Goal: Transaction & Acquisition: Book appointment/travel/reservation

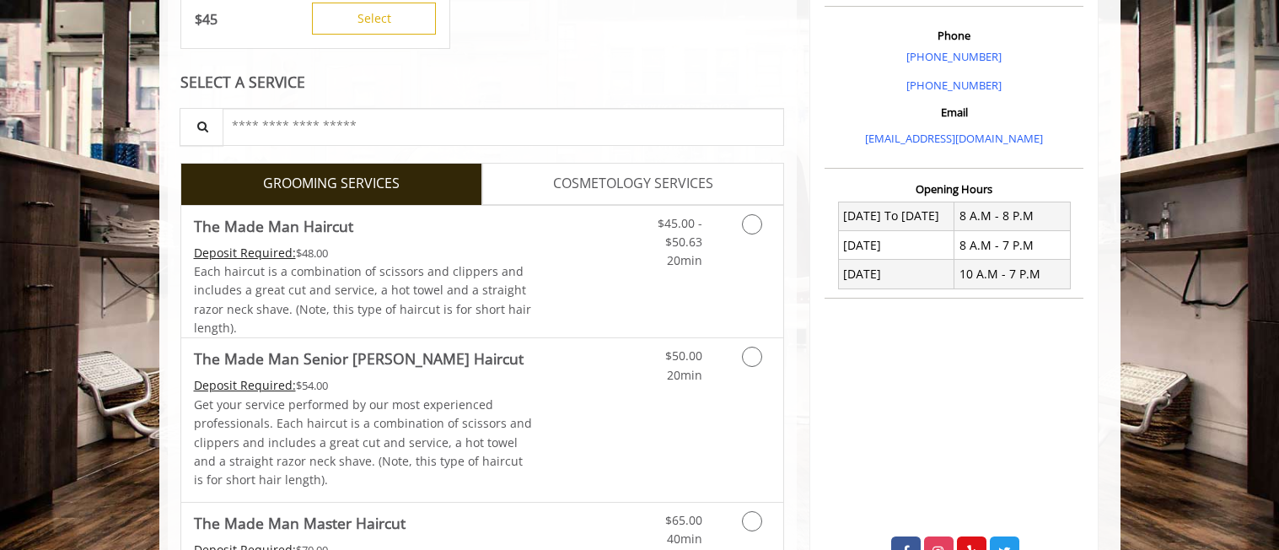
scroll to position [506, 0]
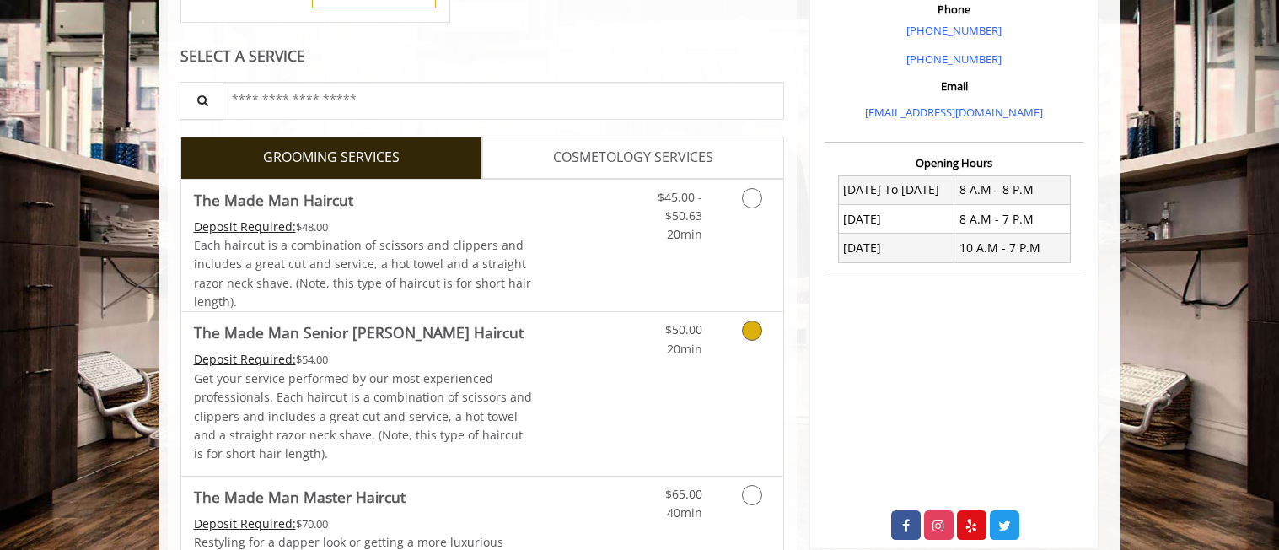
click at [745, 332] on icon "Grooming services" at bounding box center [752, 330] width 20 height 20
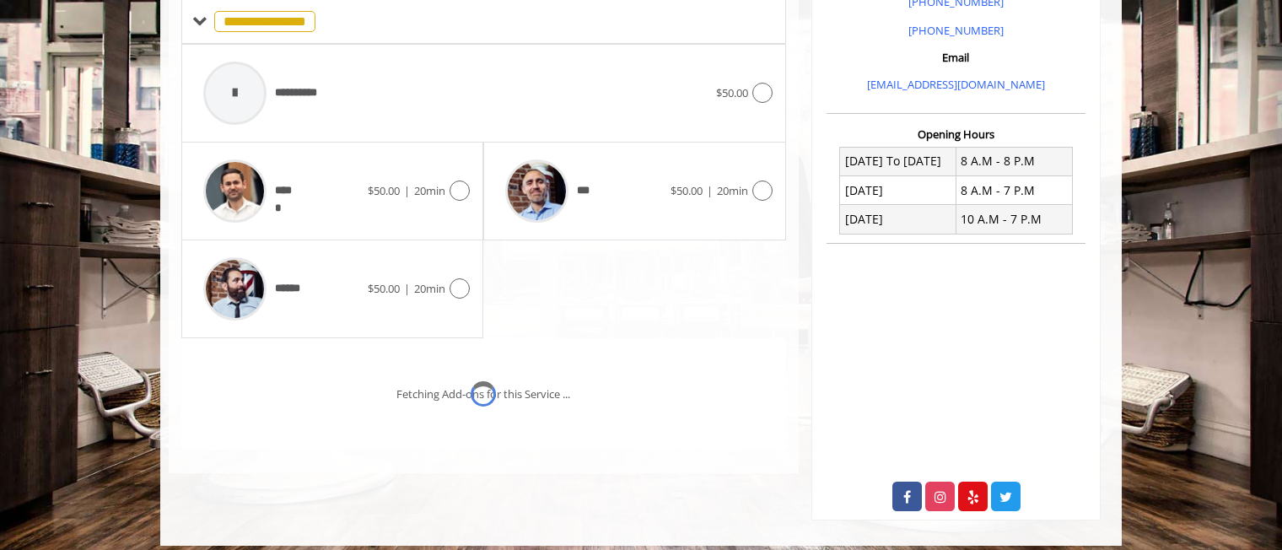
scroll to position [533, 0]
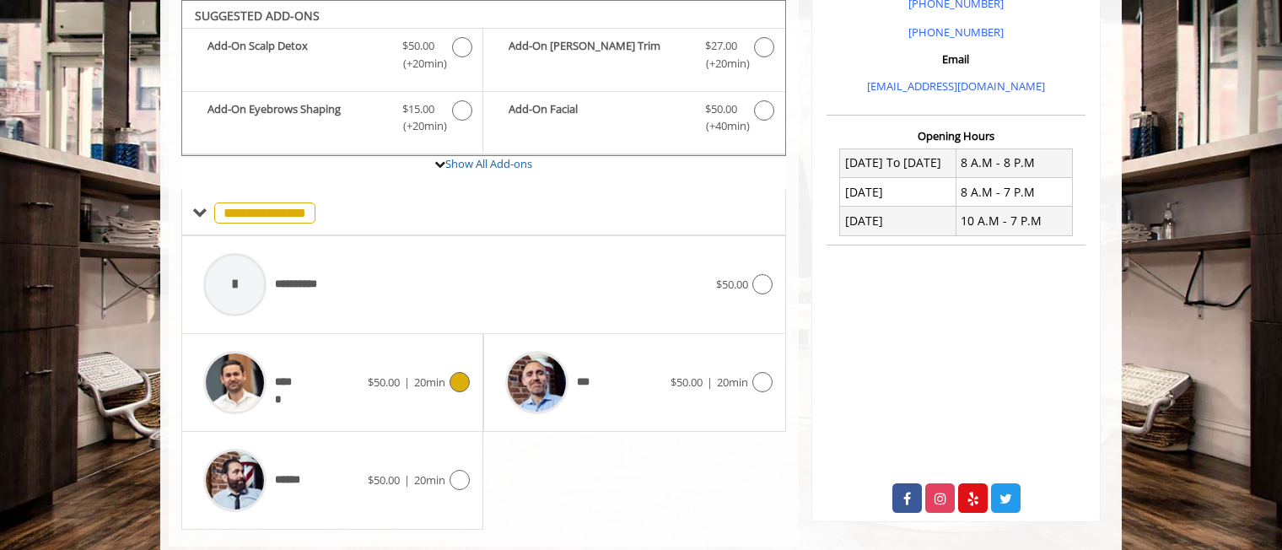
click at [460, 379] on icon at bounding box center [459, 382] width 20 height 20
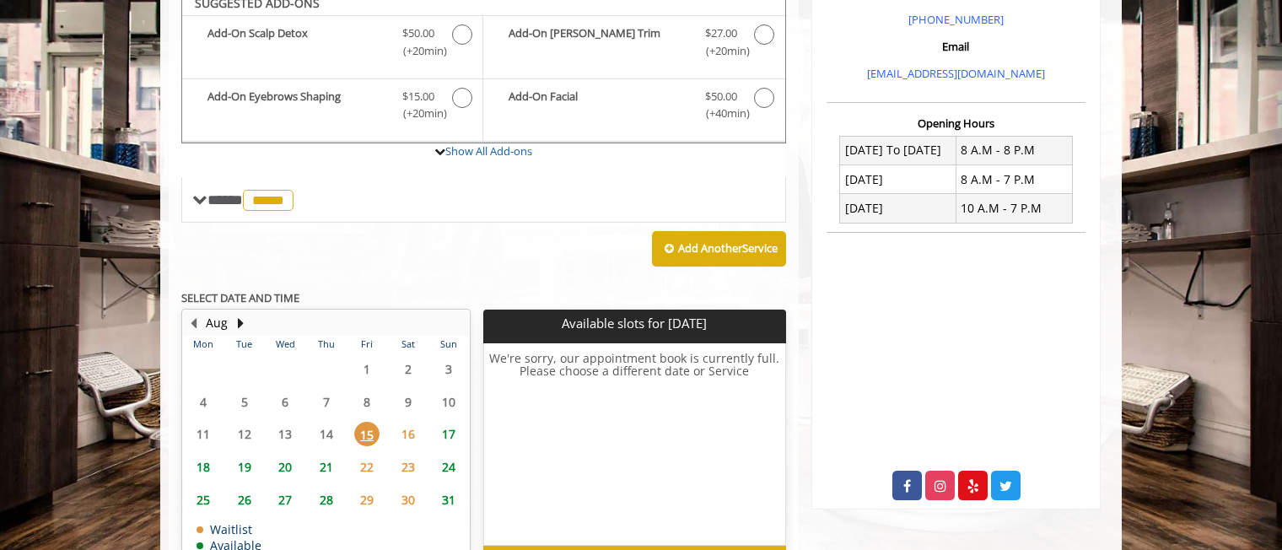
scroll to position [534, 0]
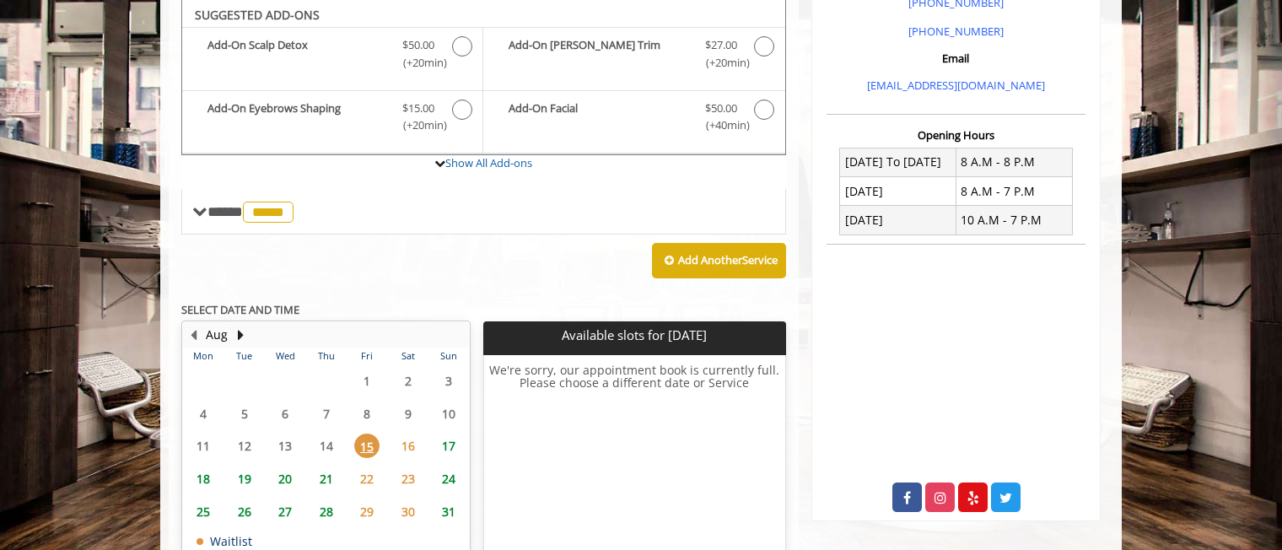
click at [452, 449] on span "17" at bounding box center [448, 445] width 25 height 24
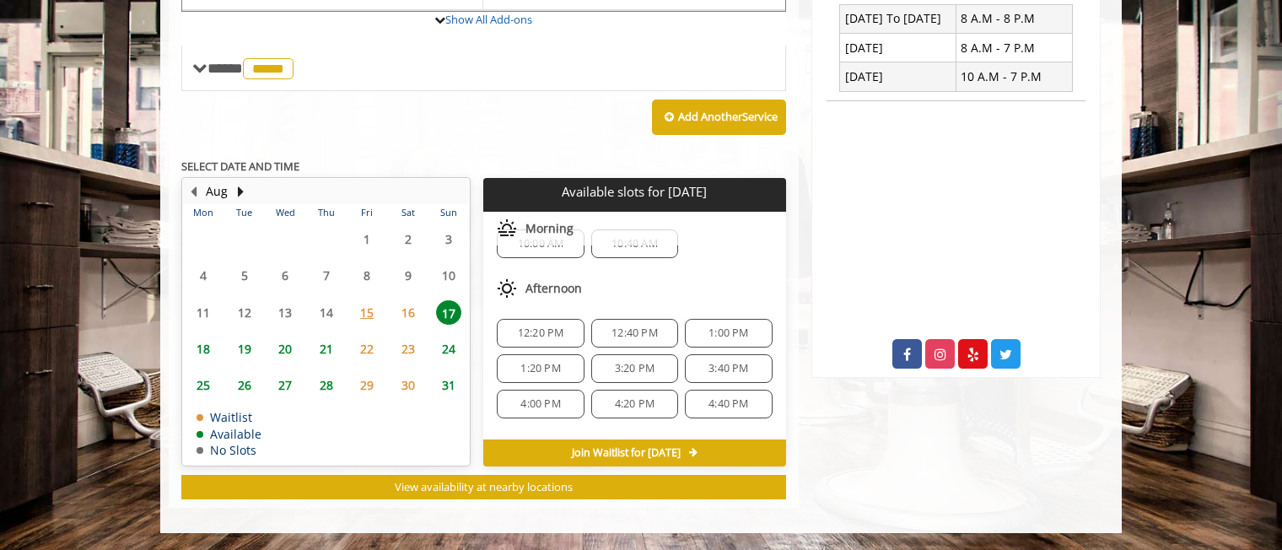
scroll to position [0, 0]
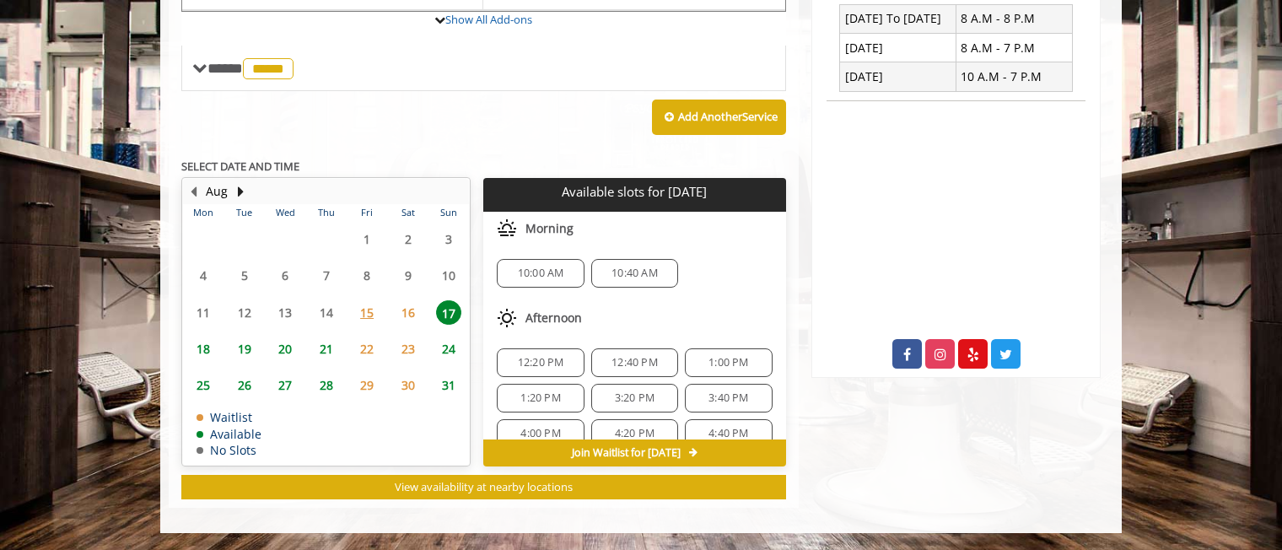
click at [556, 357] on span "12:20 PM" at bounding box center [541, 362] width 46 height 13
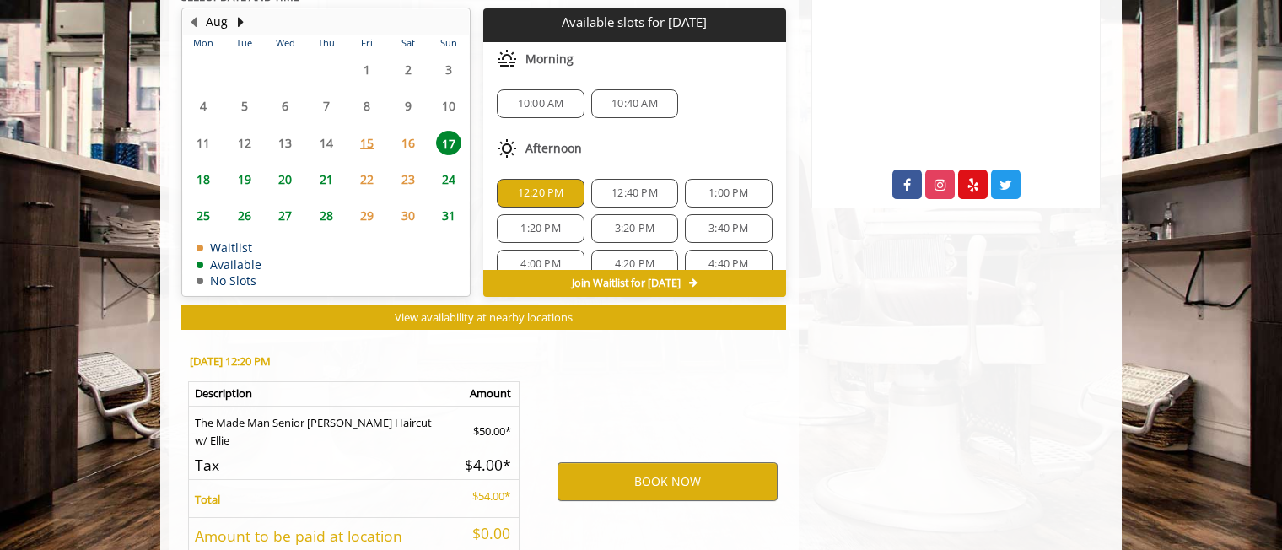
scroll to position [981, 0]
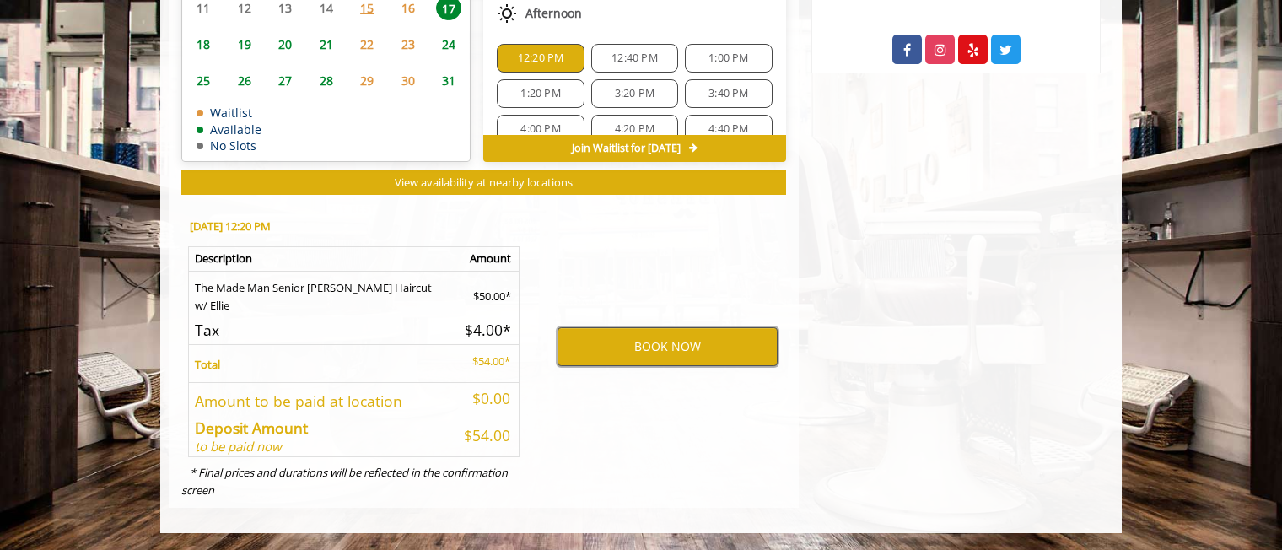
click at [615, 348] on button "BOOK NOW" at bounding box center [667, 346] width 220 height 39
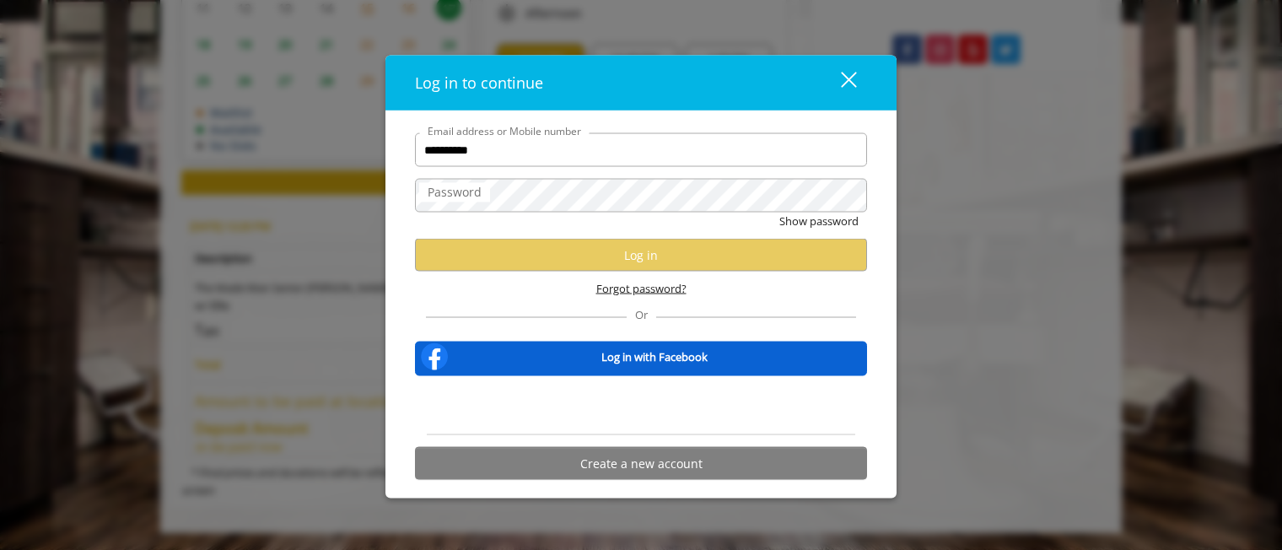
type input "**********"
click at [678, 284] on span "Forgot password?" at bounding box center [641, 289] width 90 height 18
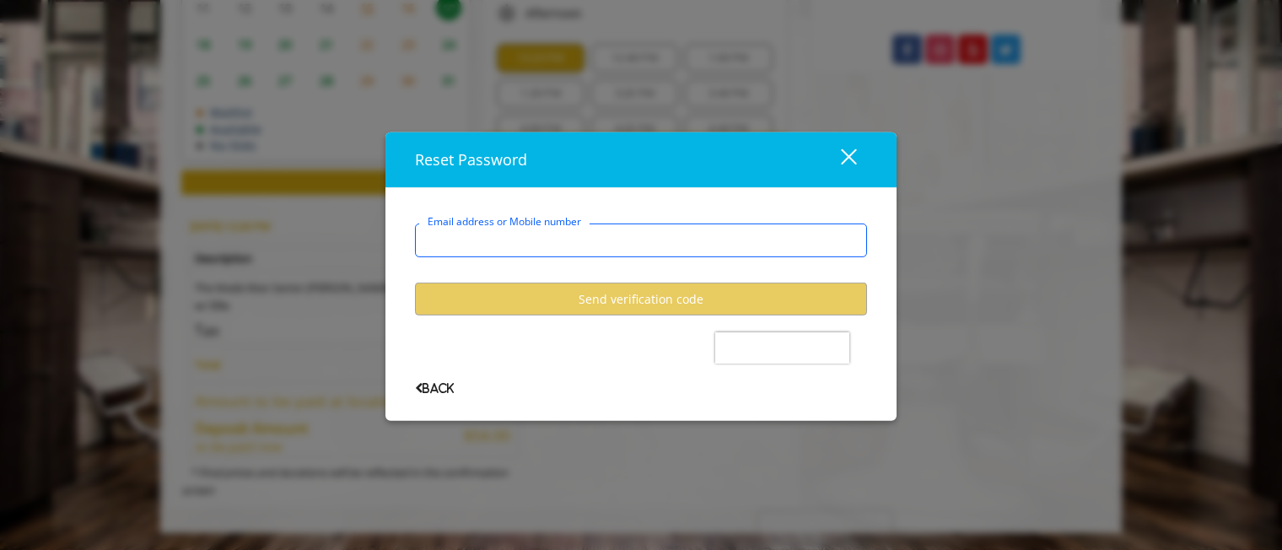
click at [666, 250] on input "Email address or Mobile number" at bounding box center [641, 240] width 452 height 34
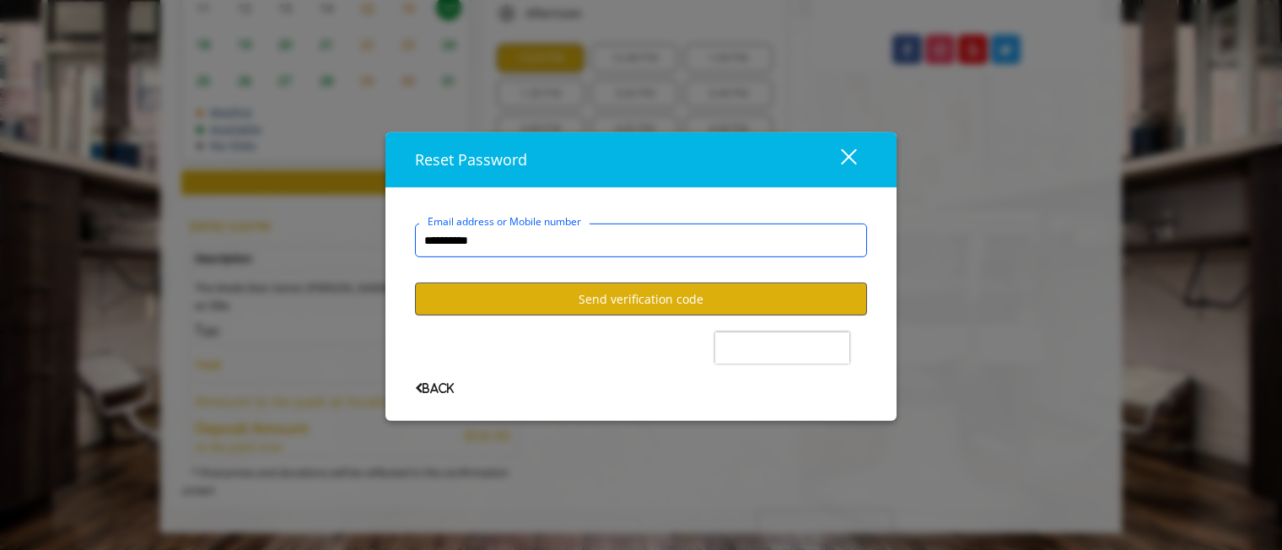
type input "**********"
click at [662, 292] on button "Send verification code" at bounding box center [641, 298] width 452 height 33
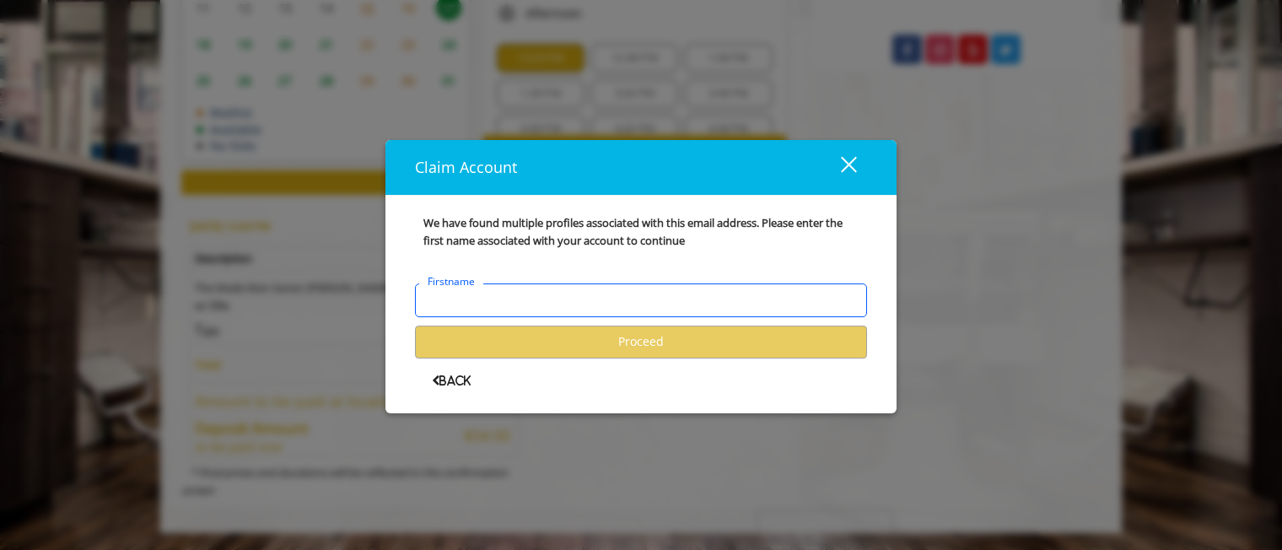
click at [567, 312] on input "Firstname" at bounding box center [641, 300] width 452 height 34
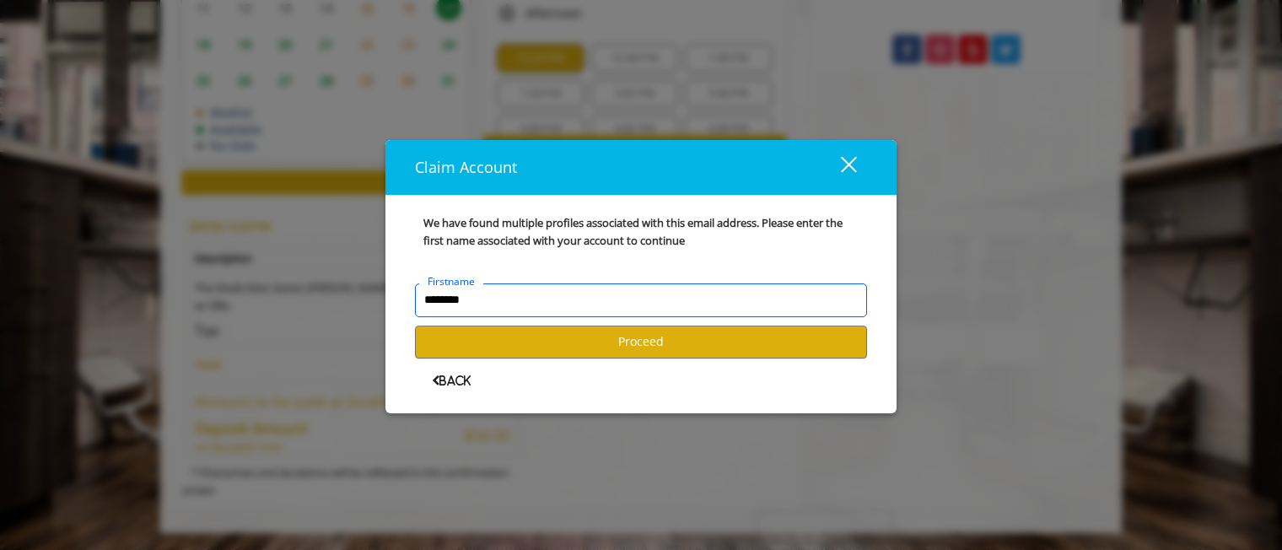
drag, startPoint x: 549, startPoint y: 301, endPoint x: 348, endPoint y: 280, distance: 201.8
click at [348, 280] on div "Claim Account close We have found multiple profiles associated with this email …" at bounding box center [641, 275] width 1282 height 550
type input "********"
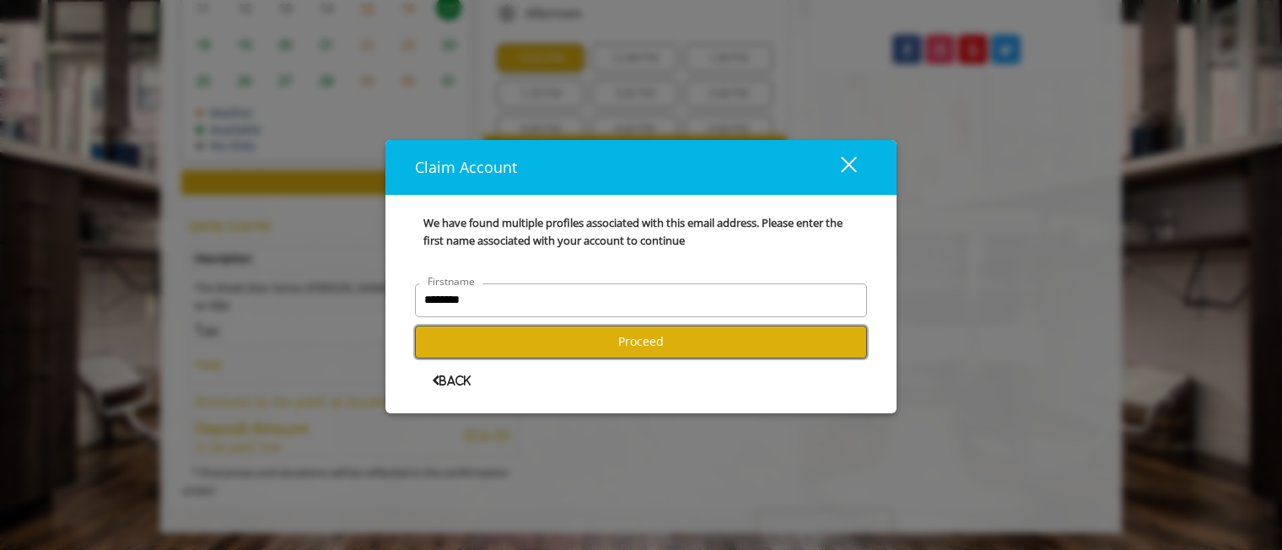
click at [482, 334] on button "Proceed" at bounding box center [641, 341] width 452 height 33
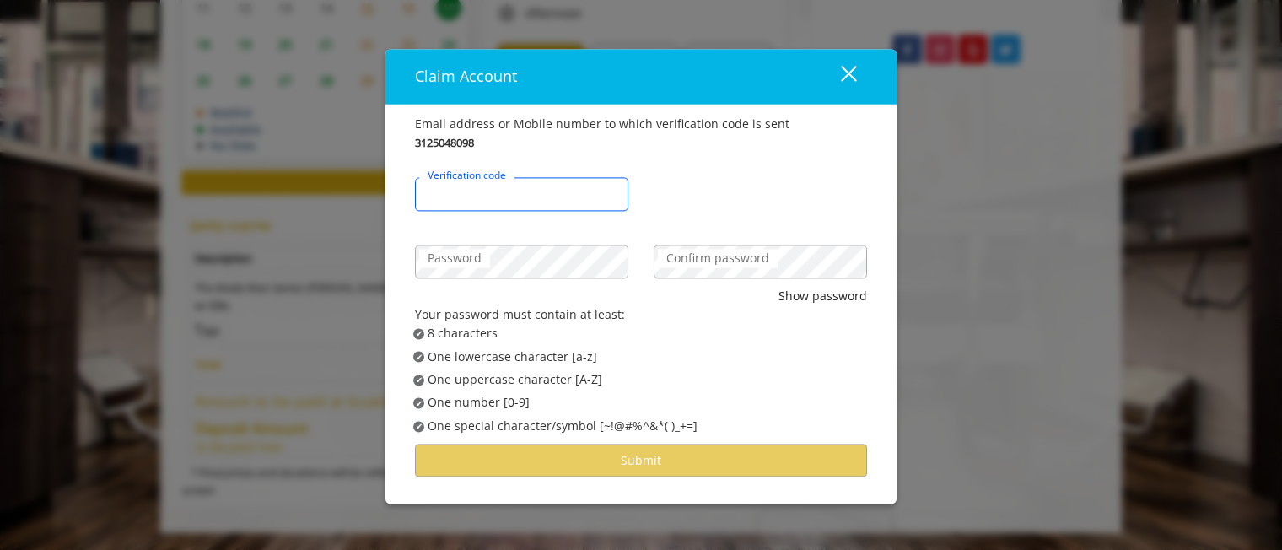
click at [582, 199] on input "Verification code" at bounding box center [521, 194] width 213 height 34
type input "******"
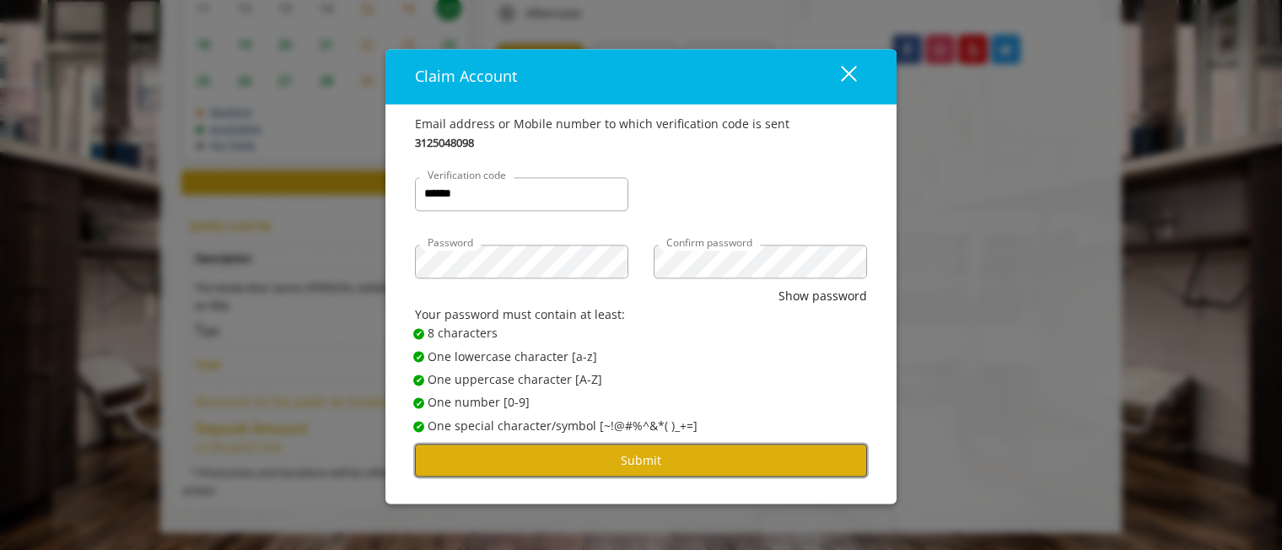
click at [589, 460] on button "Submit" at bounding box center [641, 460] width 452 height 33
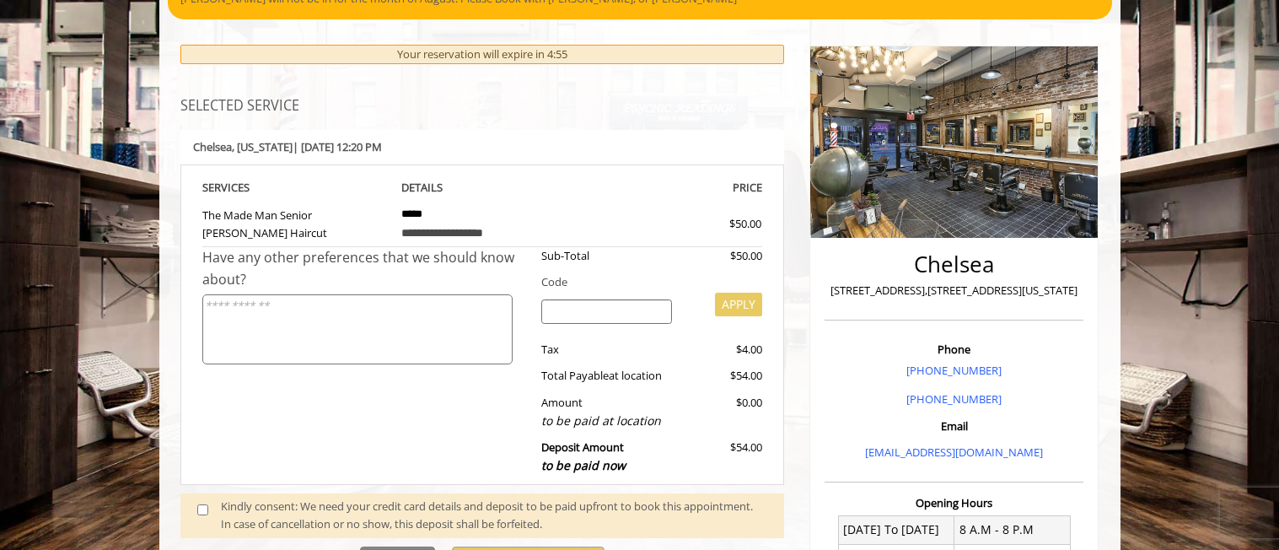
scroll to position [169, 0]
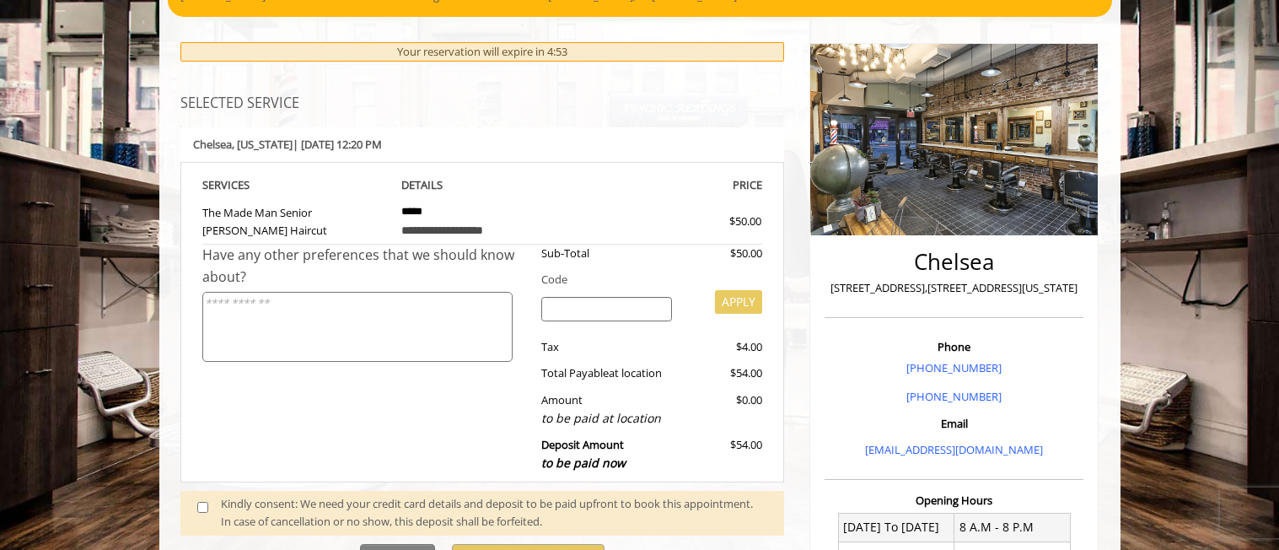
click at [680, 297] on div at bounding box center [607, 314] width 156 height 34
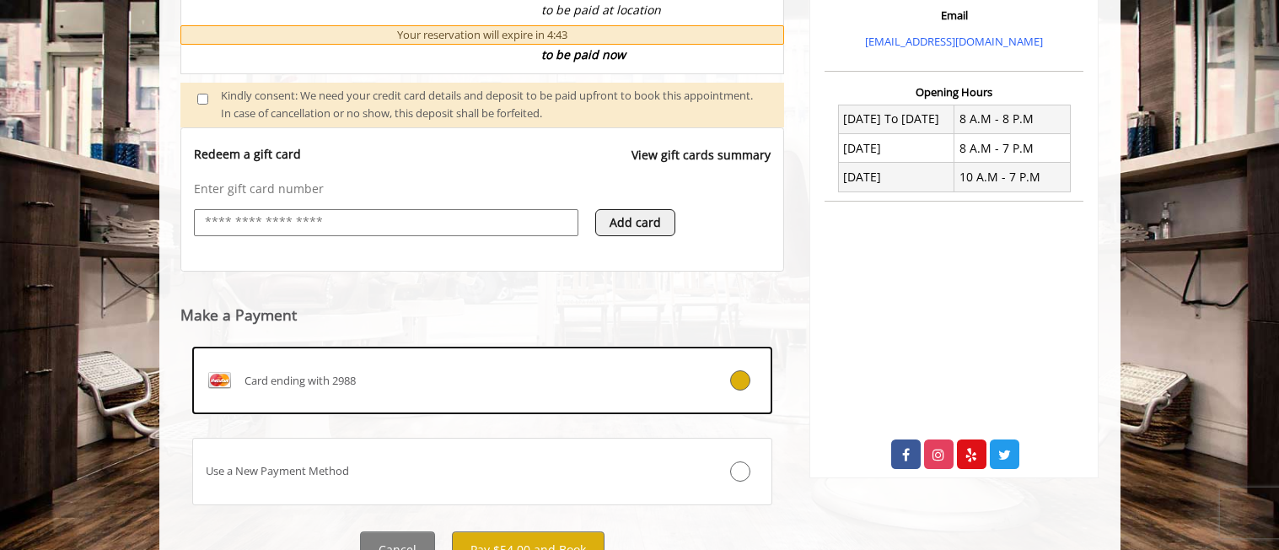
scroll to position [650, 0]
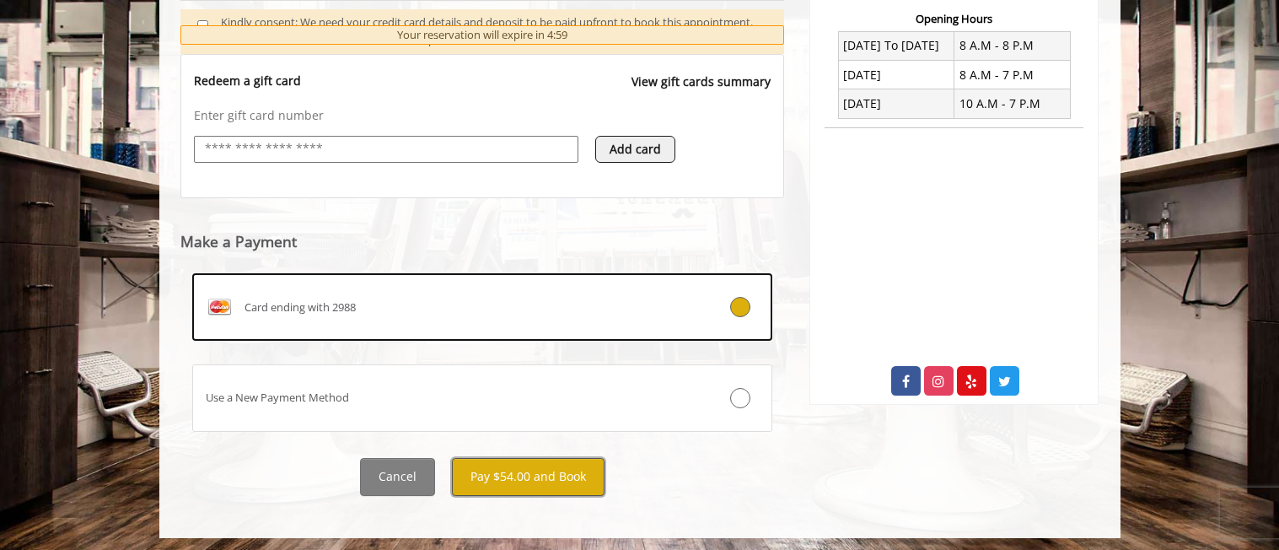
click at [487, 482] on button "Pay $54.00 and Book" at bounding box center [528, 477] width 153 height 38
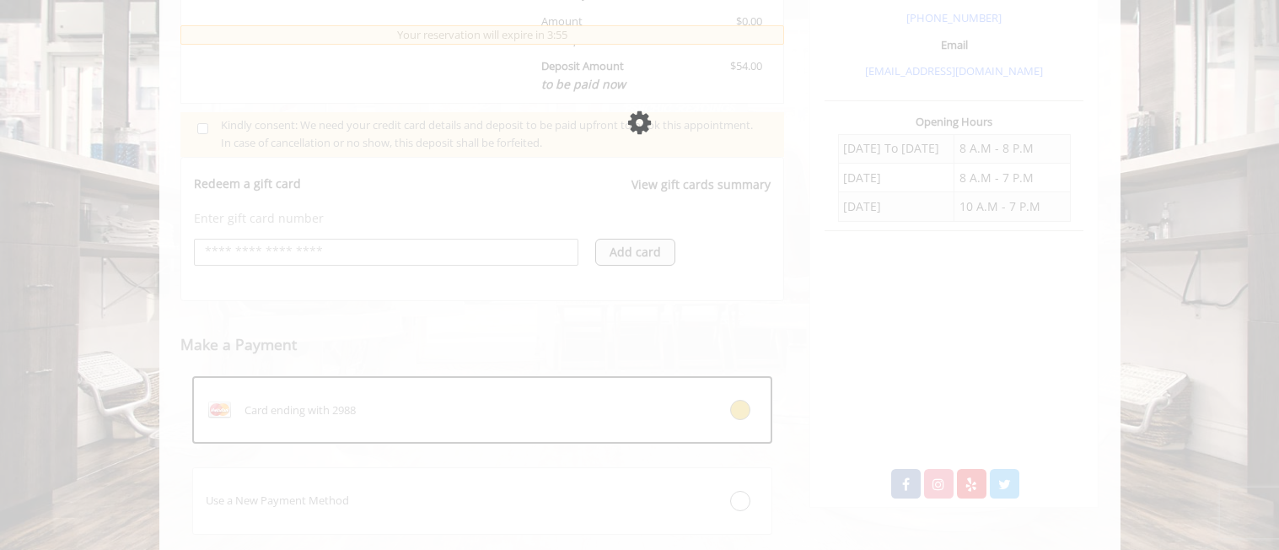
scroll to position [519, 0]
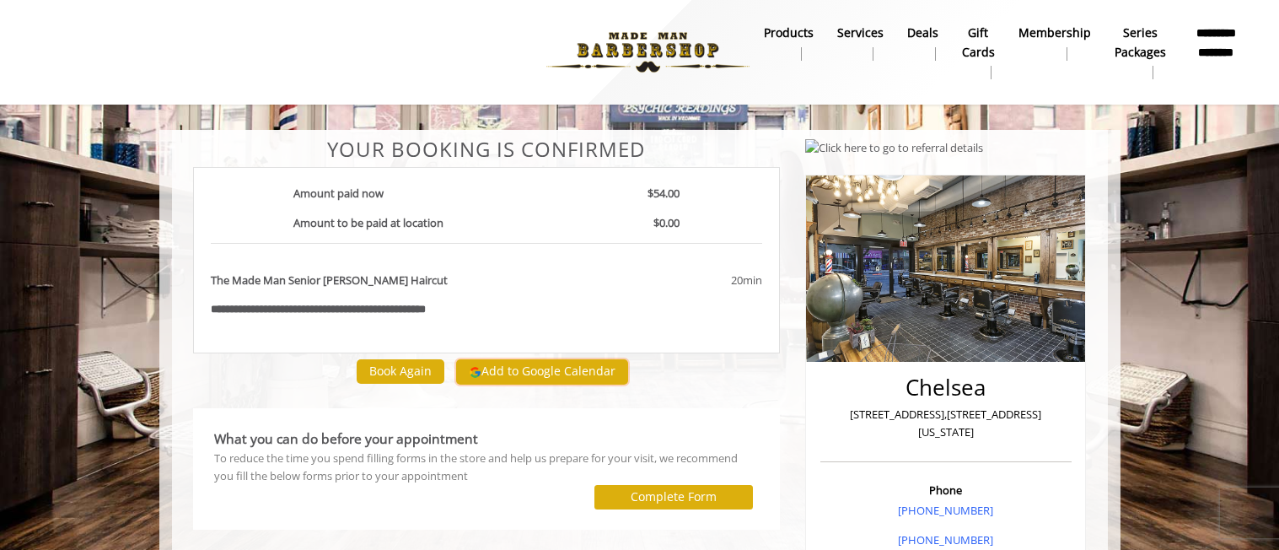
click at [486, 374] on button "Add to Google Calendar" at bounding box center [542, 371] width 172 height 25
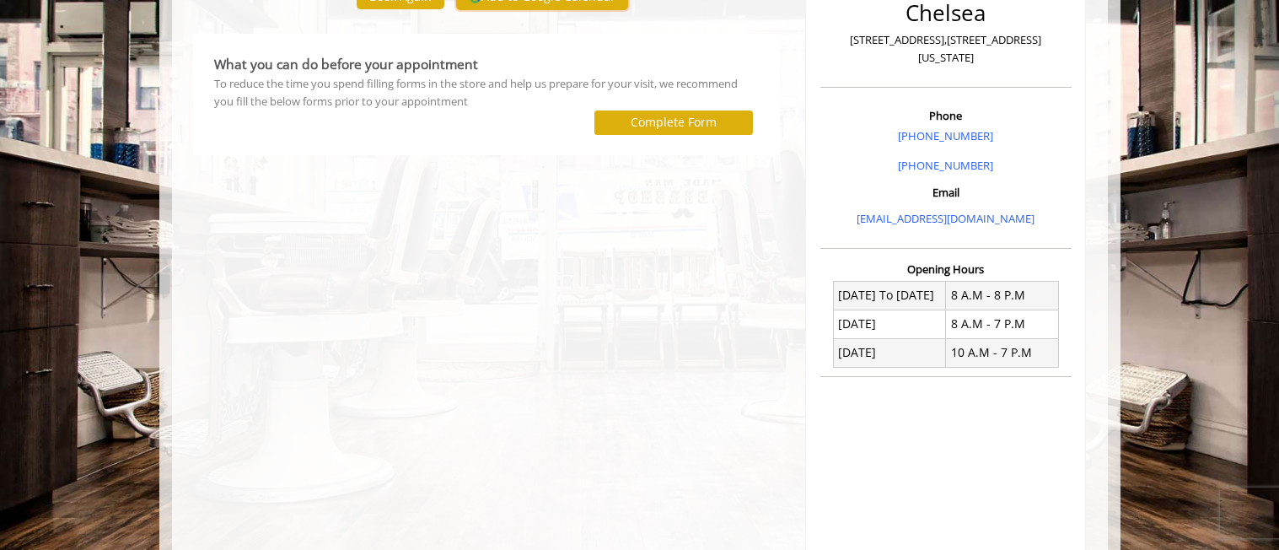
scroll to position [502, 0]
